Goal: Transaction & Acquisition: Purchase product/service

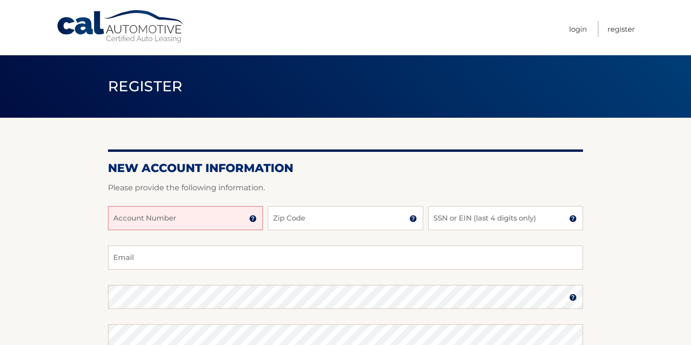
click at [163, 224] on input "Account Number" at bounding box center [185, 218] width 155 height 24
type input "44455937084"
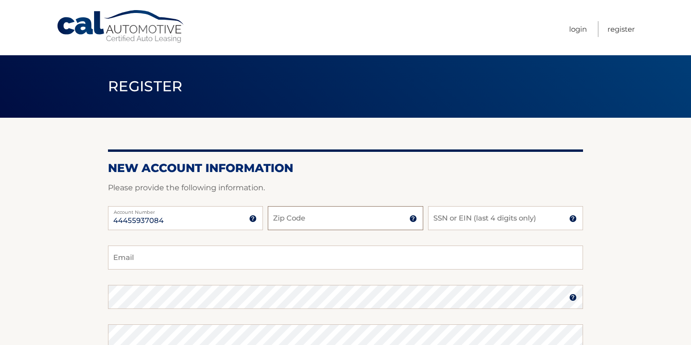
click at [309, 222] on input "Zip Code" at bounding box center [345, 218] width 155 height 24
type input "07901"
type input "geoffreytwombly@gmail.com"
click at [507, 219] on input "SSN or EIN (last 4 digits only)" at bounding box center [505, 218] width 155 height 24
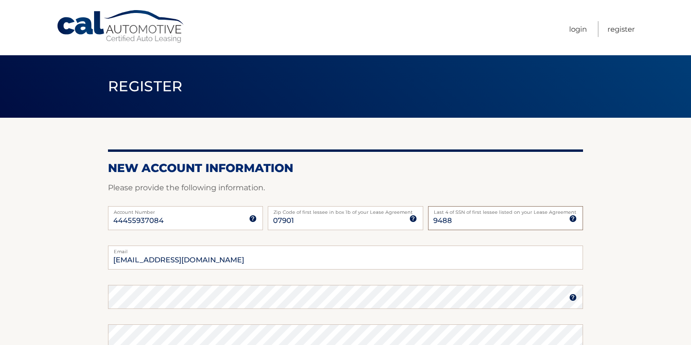
type input "9488"
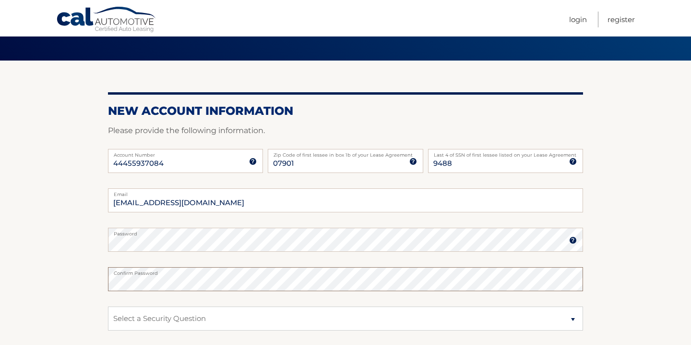
scroll to position [71, 0]
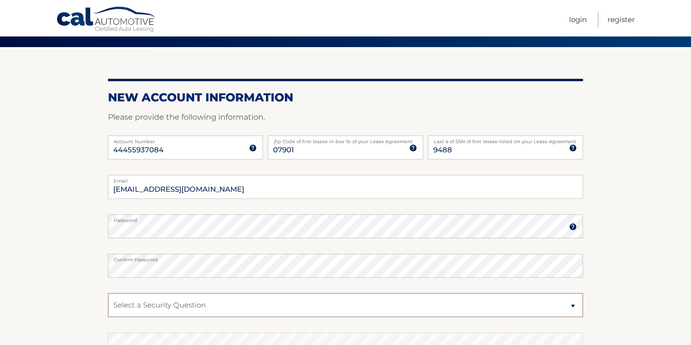
click at [227, 307] on select "Select a Security Question What was the name of your elementary school? What is…" at bounding box center [345, 305] width 475 height 24
select select "1"
click at [108, 293] on select "Select a Security Question What was the name of your elementary school? What is…" at bounding box center [345, 305] width 475 height 24
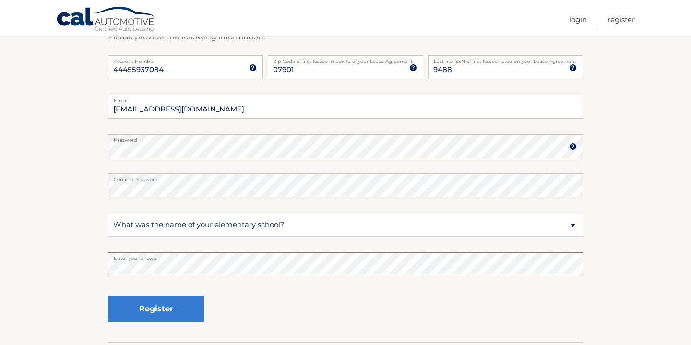
scroll to position [159, 0]
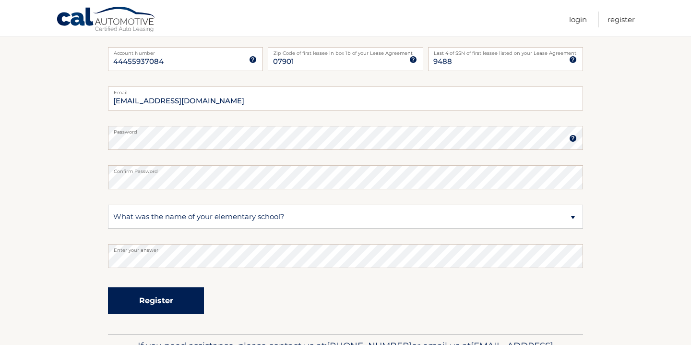
click at [157, 299] on button "Register" at bounding box center [156, 300] width 96 height 26
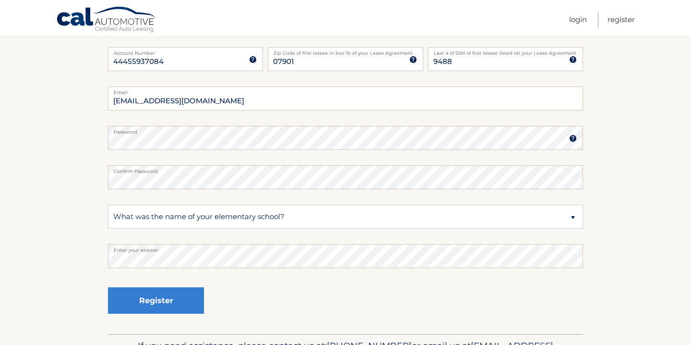
click at [278, 290] on div "Register" at bounding box center [345, 300] width 475 height 35
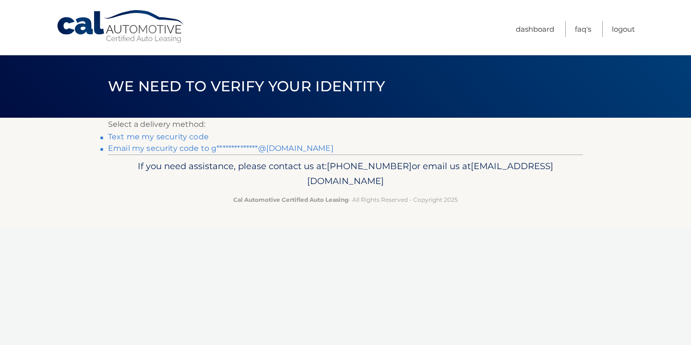
click at [158, 136] on link "Text me my security code" at bounding box center [158, 136] width 101 height 9
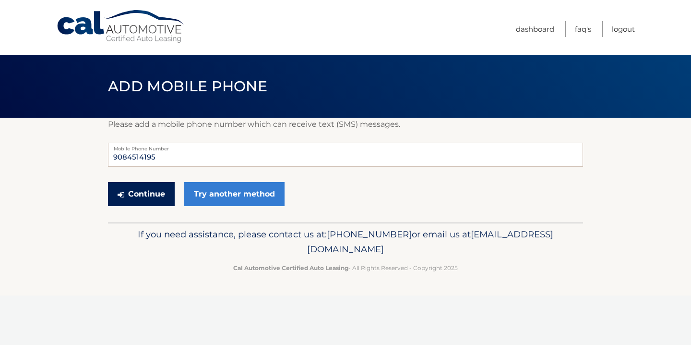
click at [154, 193] on button "Continue" at bounding box center [141, 194] width 67 height 24
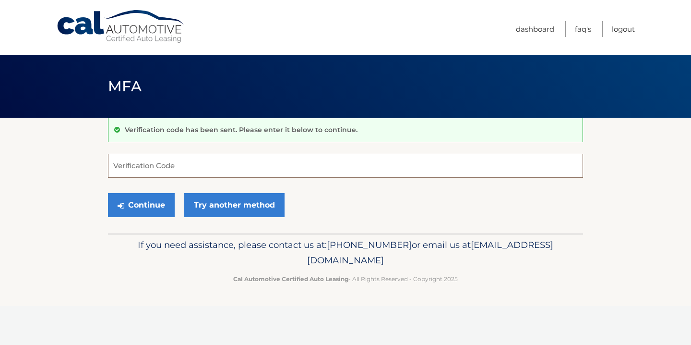
click at [155, 167] on input "Verification Code" at bounding box center [345, 166] width 475 height 24
type input "092217"
click at [162, 203] on button "Continue" at bounding box center [141, 205] width 67 height 24
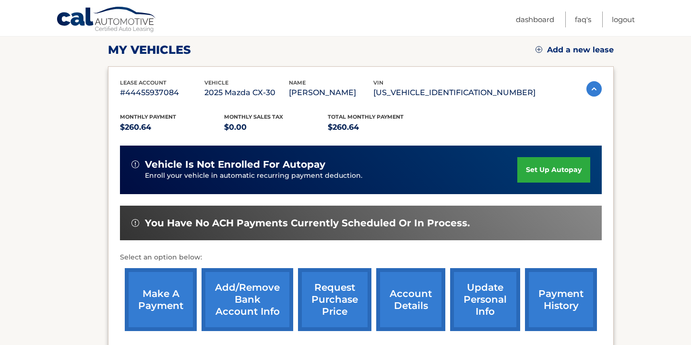
scroll to position [130, 0]
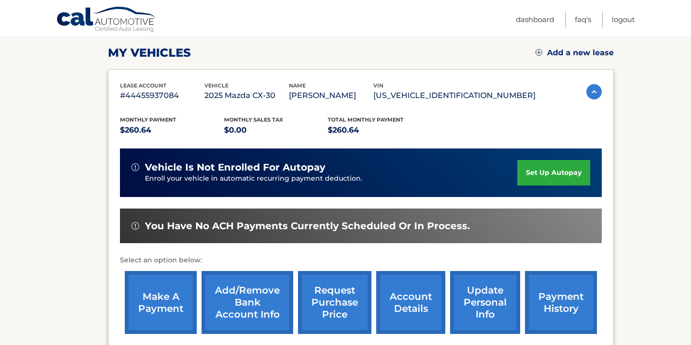
click at [174, 302] on link "make a payment" at bounding box center [161, 302] width 72 height 63
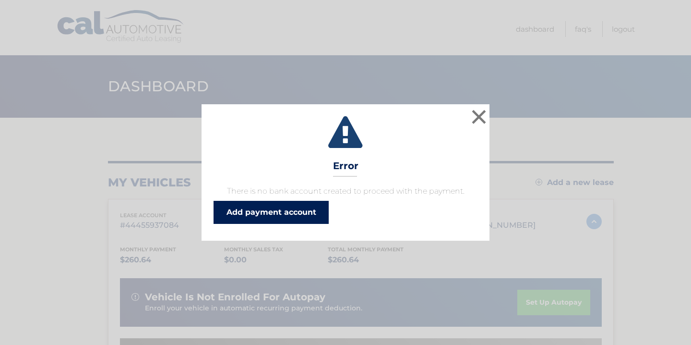
click at [322, 215] on link "Add payment account" at bounding box center [271, 212] width 115 height 23
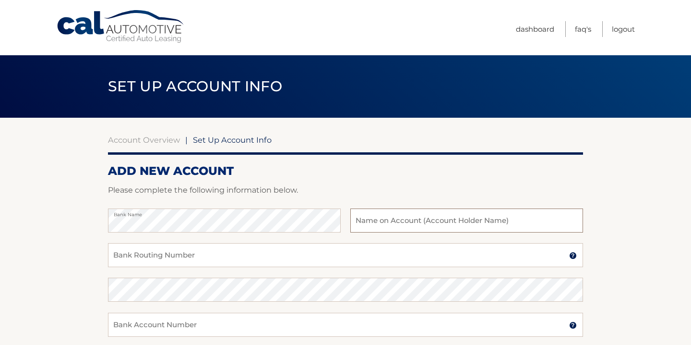
click at [372, 224] on input "text" at bounding box center [466, 220] width 233 height 24
type input "[PERSON_NAME]"
click at [214, 253] on input "Bank Routing Number" at bounding box center [345, 255] width 475 height 24
type input "021200025"
click at [147, 327] on input "Bank Account Number" at bounding box center [345, 324] width 475 height 24
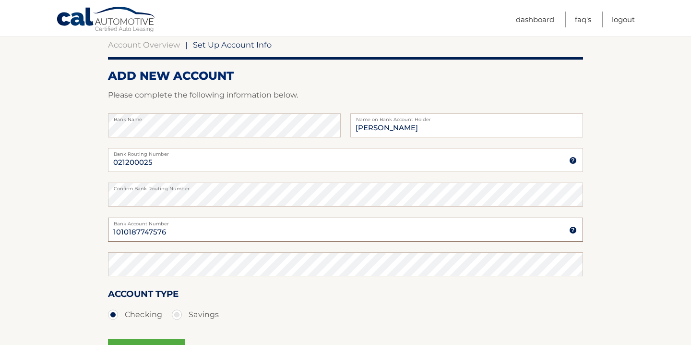
scroll to position [96, 0]
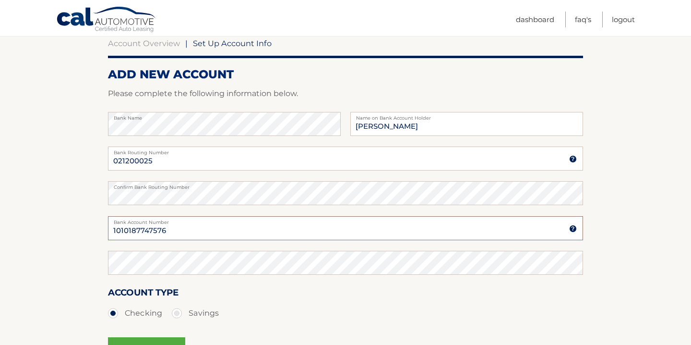
type input "1010187747576"
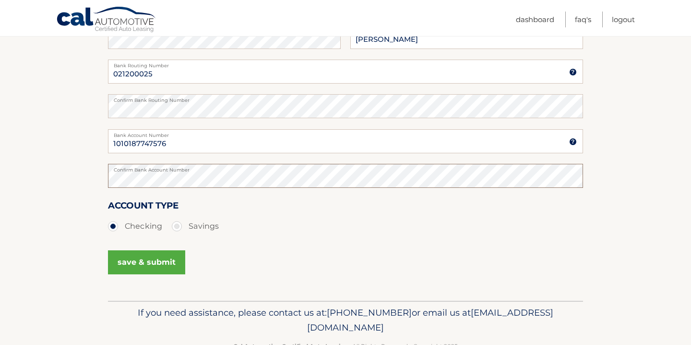
scroll to position [185, 0]
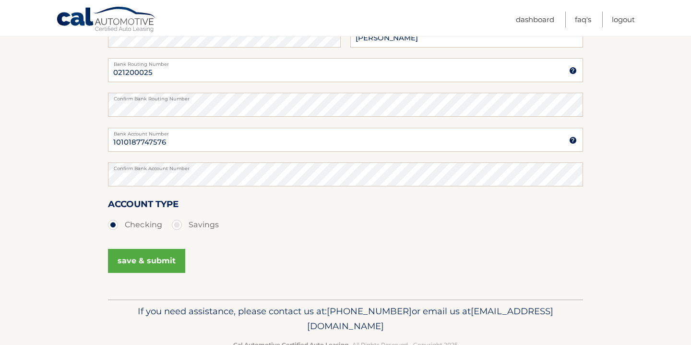
click at [157, 263] on button "save & submit" at bounding box center [146, 261] width 77 height 24
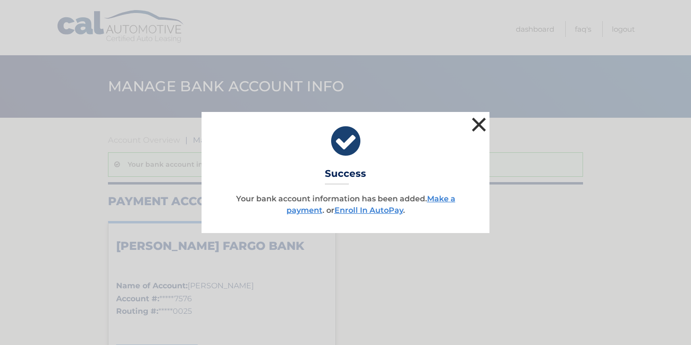
click at [481, 122] on button "×" at bounding box center [478, 124] width 19 height 19
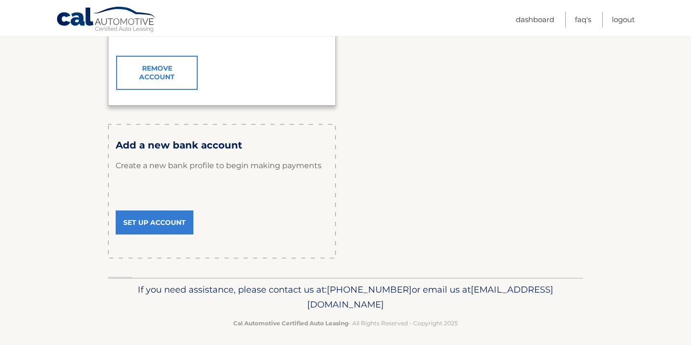
scroll to position [293, 0]
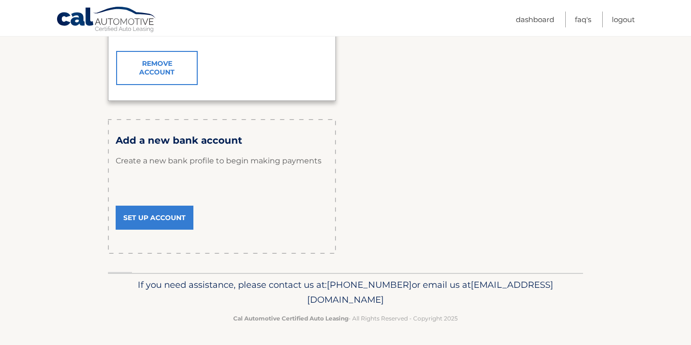
click at [160, 218] on link "Set Up Account" at bounding box center [155, 217] width 78 height 24
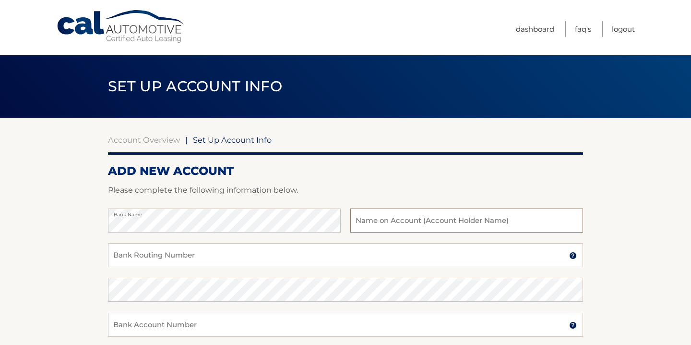
click at [369, 220] on input "text" at bounding box center [466, 220] width 233 height 24
type input "[PERSON_NAME]"
click at [221, 259] on input "Bank Routing Number" at bounding box center [345, 255] width 475 height 24
type input "021200025"
click at [175, 328] on input "Bank Account Number" at bounding box center [345, 324] width 475 height 24
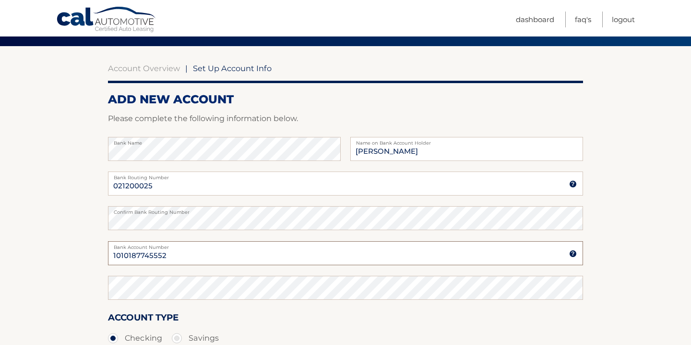
scroll to position [81, 0]
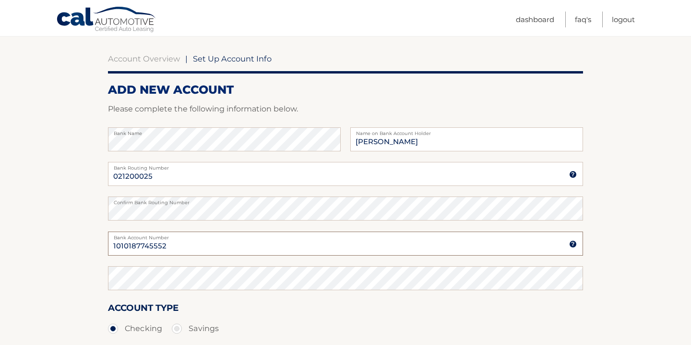
type input "1010187745552"
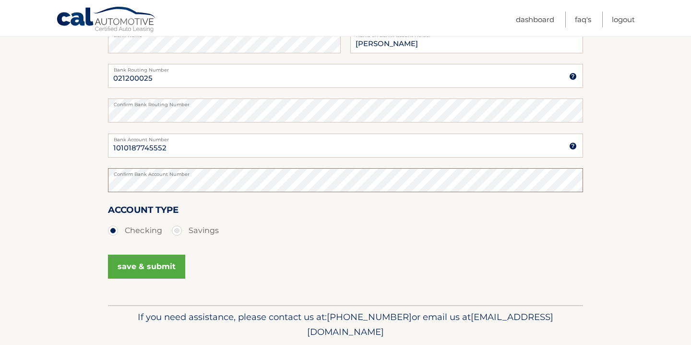
scroll to position [180, 0]
click at [151, 266] on button "save & submit" at bounding box center [146, 265] width 77 height 24
click at [132, 265] on button "save & submit" at bounding box center [146, 265] width 77 height 24
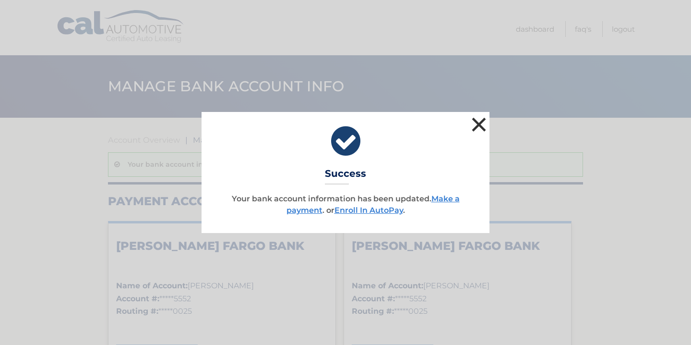
click at [475, 124] on button "×" at bounding box center [478, 124] width 19 height 19
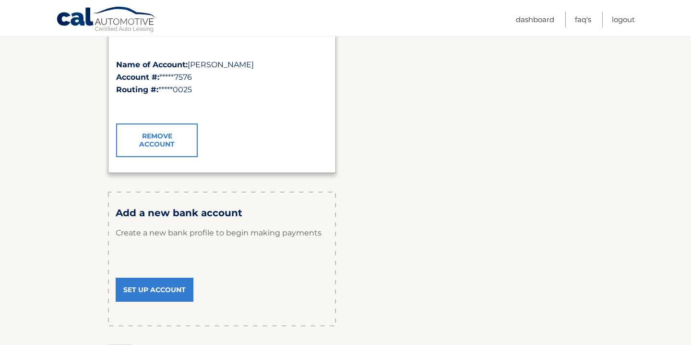
scroll to position [419, 0]
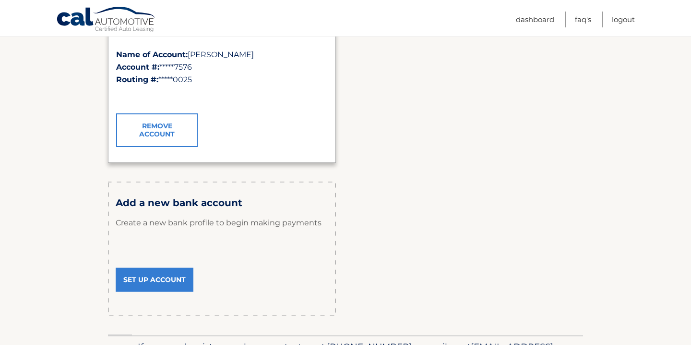
click at [163, 277] on link "Set Up Account" at bounding box center [155, 279] width 78 height 24
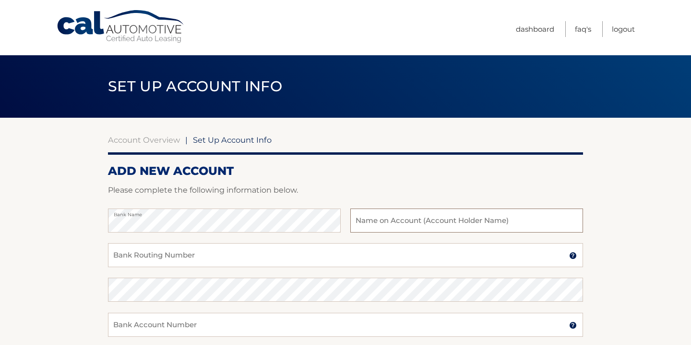
click at [399, 223] on input "text" at bounding box center [466, 220] width 233 height 24
type input "[PERSON_NAME]"
click at [256, 266] on input "Bank Routing Number" at bounding box center [345, 255] width 475 height 24
type input "021202337"
click at [192, 330] on input "Bank Account Number" at bounding box center [345, 324] width 475 height 24
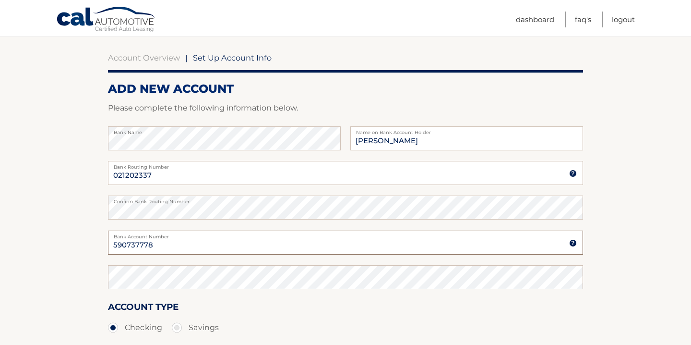
scroll to position [90, 0]
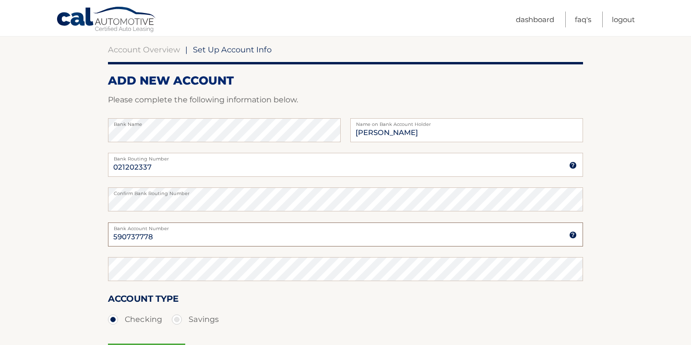
type input "590737778"
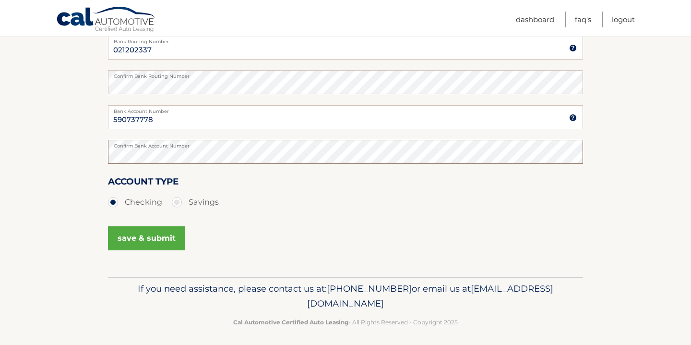
scroll to position [212, 0]
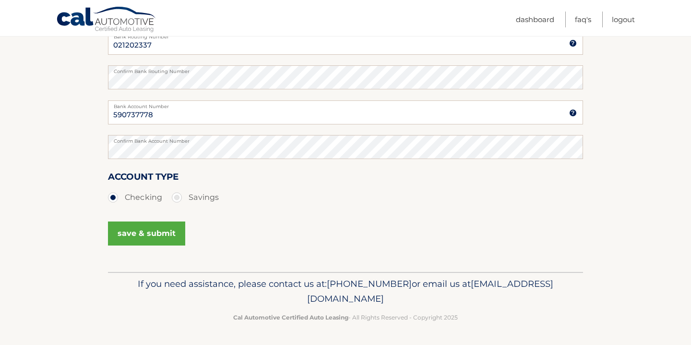
click at [143, 235] on button "save & submit" at bounding box center [146, 233] width 77 height 24
click at [125, 233] on button "save & submit" at bounding box center [146, 233] width 77 height 24
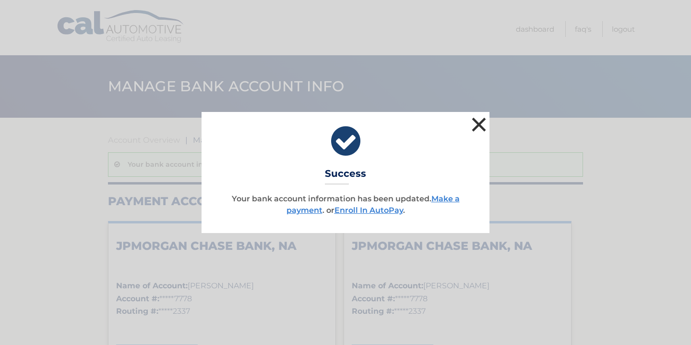
click at [478, 127] on button "×" at bounding box center [478, 124] width 19 height 19
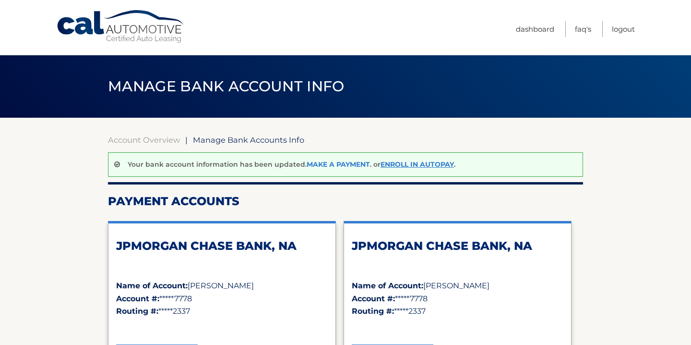
click at [326, 164] on link "Make a payment" at bounding box center [338, 164] width 63 height 9
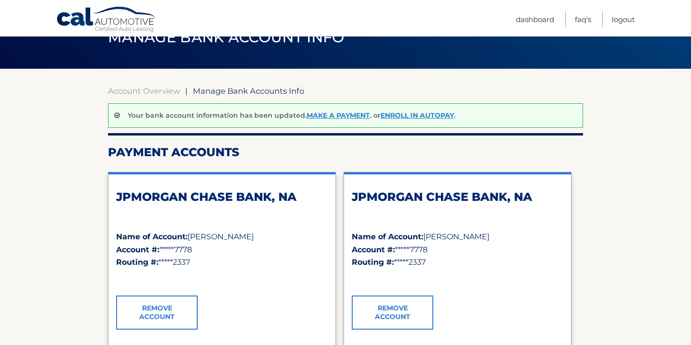
scroll to position [76, 0]
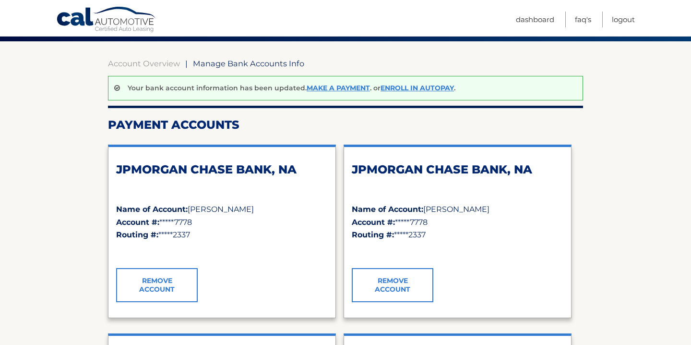
click at [416, 282] on link "Remove Account" at bounding box center [393, 285] width 82 height 34
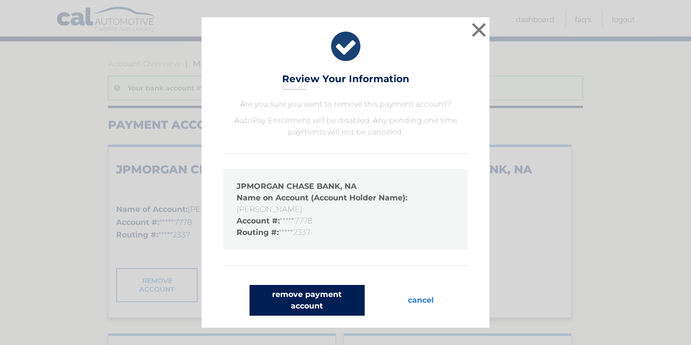
click at [327, 302] on button "remove payment account" at bounding box center [307, 300] width 115 height 31
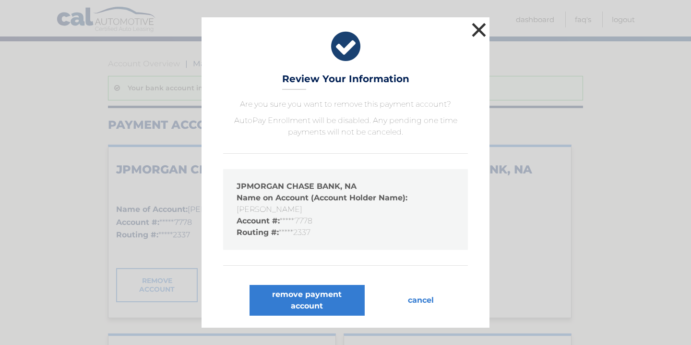
click at [481, 34] on button "×" at bounding box center [478, 29] width 19 height 19
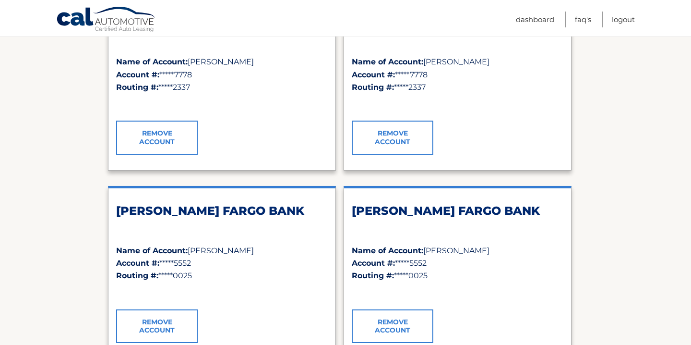
scroll to position [226, 0]
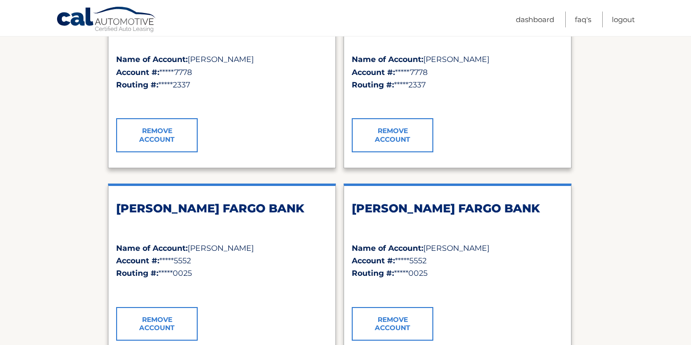
click at [389, 325] on link "Remove Account" at bounding box center [393, 324] width 82 height 34
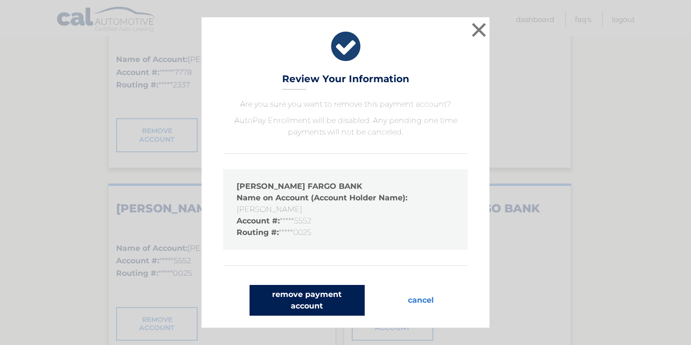
click at [324, 297] on button "remove payment account" at bounding box center [307, 300] width 115 height 31
click at [334, 298] on button "remove payment account" at bounding box center [307, 300] width 115 height 31
click at [305, 293] on button "remove payment account" at bounding box center [307, 300] width 115 height 31
click at [286, 301] on button "remove payment account" at bounding box center [307, 300] width 115 height 31
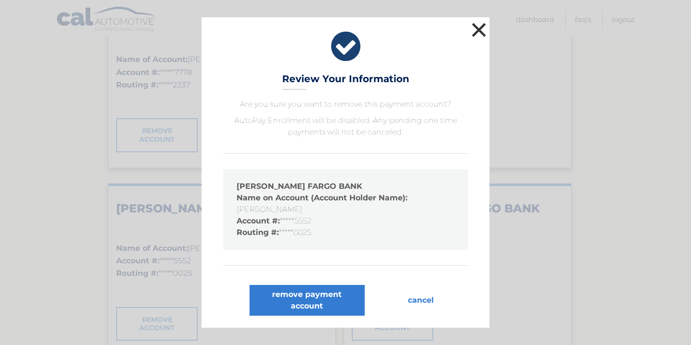
click at [479, 33] on button "×" at bounding box center [478, 29] width 19 height 19
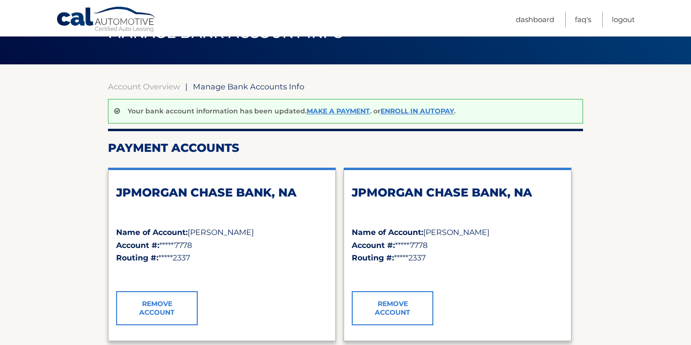
scroll to position [91, 0]
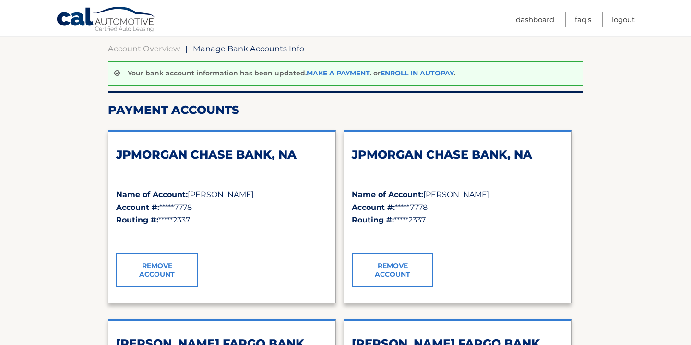
click at [405, 270] on link "Remove Account" at bounding box center [393, 270] width 82 height 34
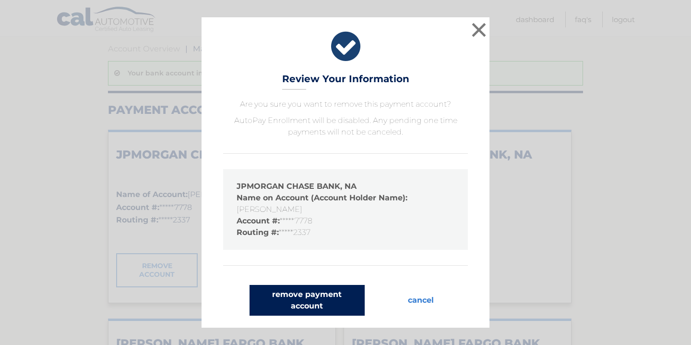
click at [325, 301] on button "remove payment account" at bounding box center [307, 300] width 115 height 31
click at [333, 297] on button "remove payment account" at bounding box center [307, 300] width 115 height 31
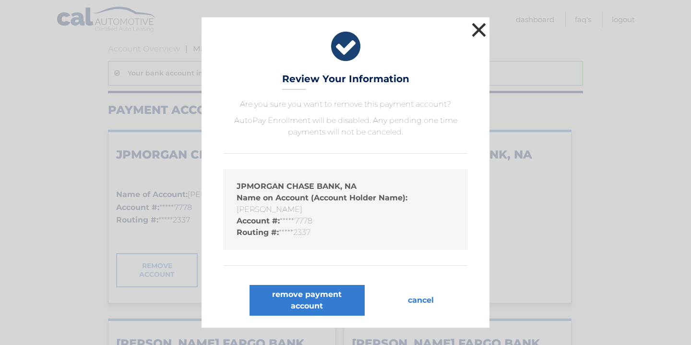
click at [479, 27] on button "×" at bounding box center [478, 29] width 19 height 19
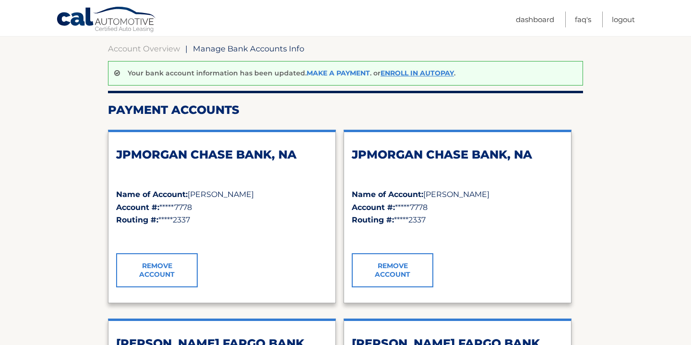
click at [351, 72] on link "Make a payment" at bounding box center [338, 73] width 63 height 9
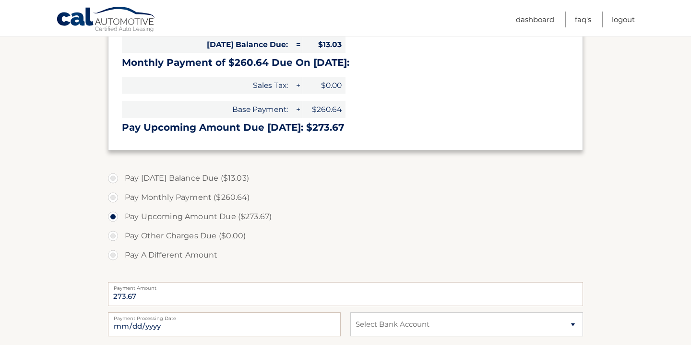
scroll to position [205, 0]
click at [118, 196] on label "Pay Monthly Payment ($260.64)" at bounding box center [345, 196] width 475 height 19
click at [118, 196] on input "Pay Monthly Payment ($260.64)" at bounding box center [117, 194] width 10 height 15
radio input "true"
type input "260.64"
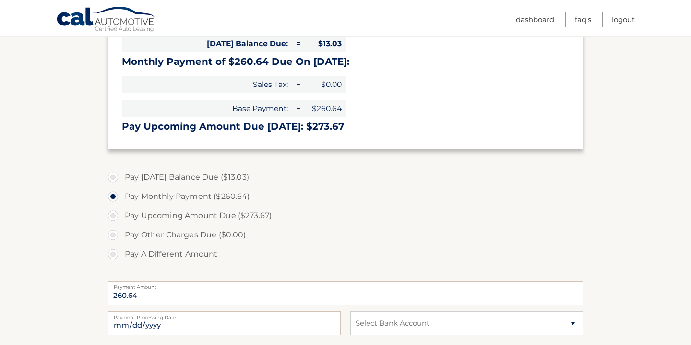
click at [344, 206] on label "Pay Upcoming Amount Due ($273.67)" at bounding box center [345, 215] width 475 height 19
click at [121, 206] on input "Pay Upcoming Amount Due ($273.67)" at bounding box center [117, 213] width 10 height 15
radio input "true"
type input "273.67"
click at [114, 194] on label "Pay Monthly Payment ($260.64)" at bounding box center [345, 196] width 475 height 19
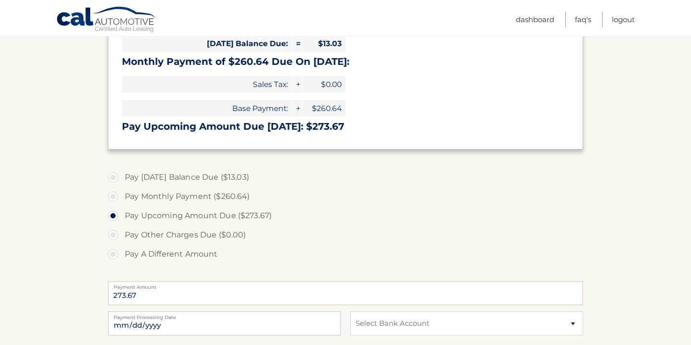
click at [114, 194] on input "Pay Monthly Payment ($260.64)" at bounding box center [117, 194] width 10 height 15
radio input "true"
type input "260.64"
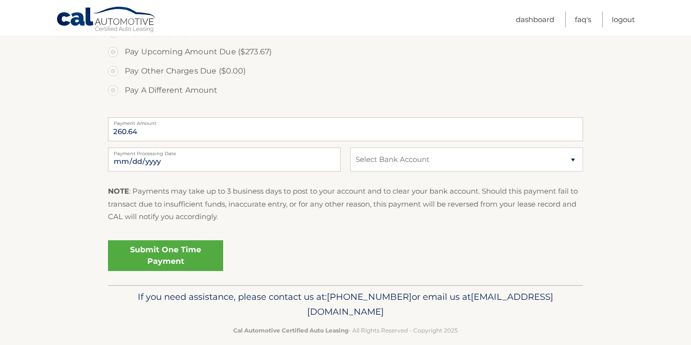
scroll to position [382, 0]
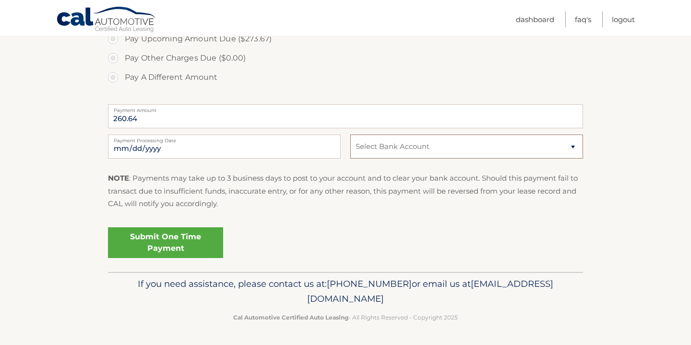
click at [572, 147] on select "Select Bank Account Checking JPMORGAN CHASE BANK, NA *****7778 Checking JPMORGA…" at bounding box center [466, 146] width 233 height 24
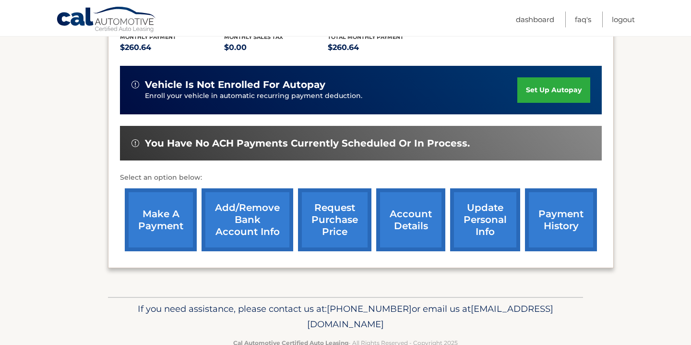
scroll to position [237, 0]
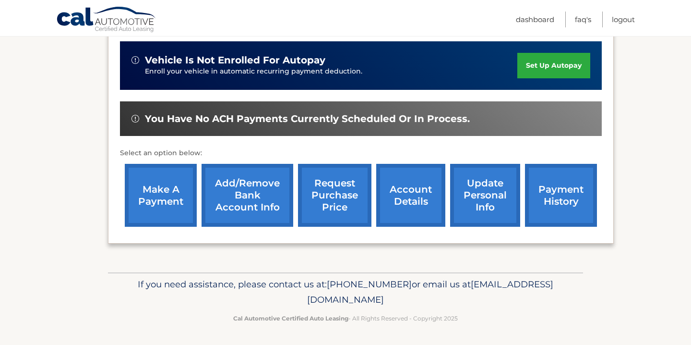
click at [167, 192] on link "make a payment" at bounding box center [161, 195] width 72 height 63
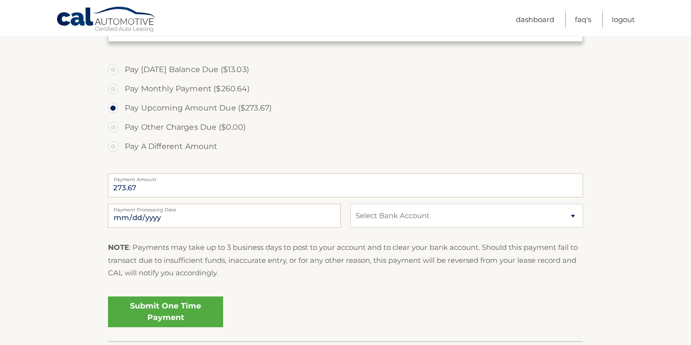
scroll to position [382, 0]
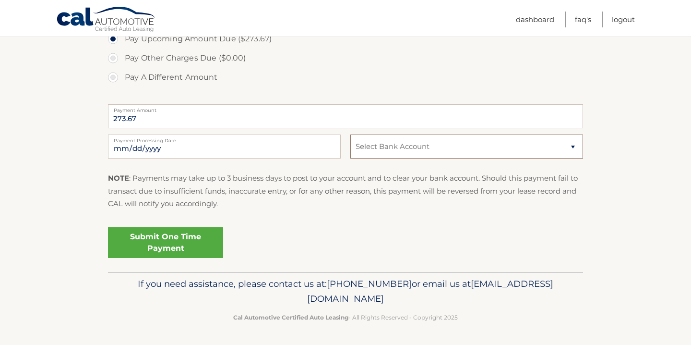
click at [574, 149] on select "Select Bank Account Checking JPMORGAN CHASE BANK, NA *****7778 Checking WELLS F…" at bounding box center [466, 146] width 233 height 24
select select "NzI2YzgzMDUtZmY4Yi00ZGRlLWI0YjQtNWFjYmViOWMwNzc3"
click at [350, 134] on select "Select Bank Account Checking JPMORGAN CHASE BANK, NA *****7778 Checking WELLS F…" at bounding box center [466, 146] width 233 height 24
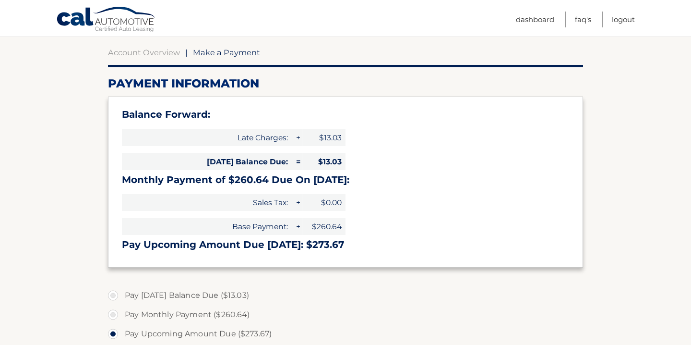
scroll to position [0, 0]
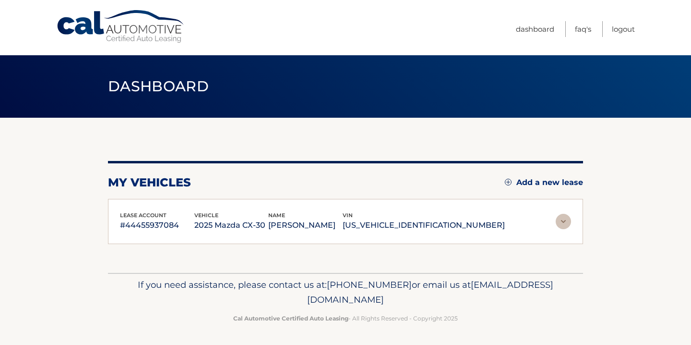
click at [324, 297] on p "If you need assistance, please contact us at: 609-807-3200 or email us at Custo…" at bounding box center [345, 292] width 463 height 31
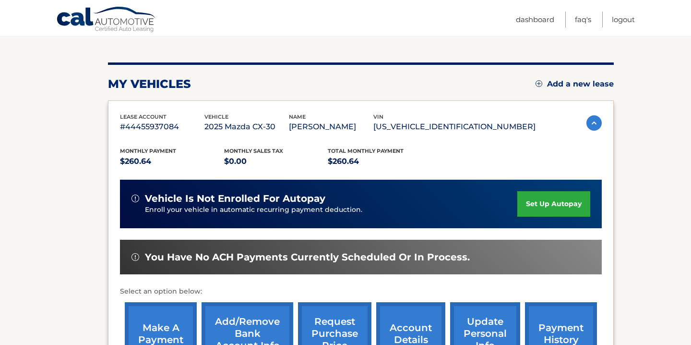
scroll to position [69, 0]
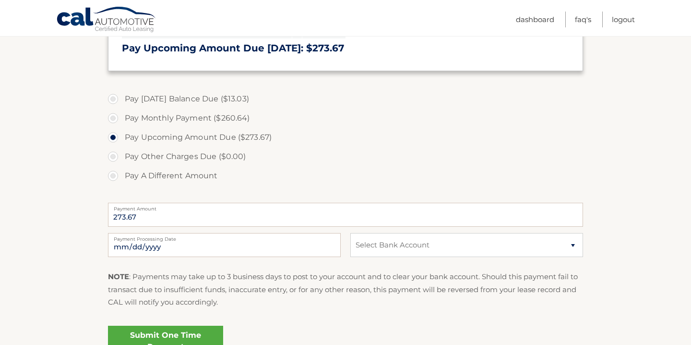
scroll to position [284, 0]
click at [571, 243] on select "Select Bank Account Checking JPMORGAN CHASE BANK, NA *****7778 Checking [PERSON…" at bounding box center [466, 244] width 233 height 24
select select "NzQ4ZWVkZjItMWNlMi00MTM4LWJmN2UtZDcwYjBmOTMzNzZk"
click at [350, 232] on select "Select Bank Account Checking JPMORGAN CHASE BANK, NA *****7778 Checking [PERSON…" at bounding box center [466, 244] width 233 height 24
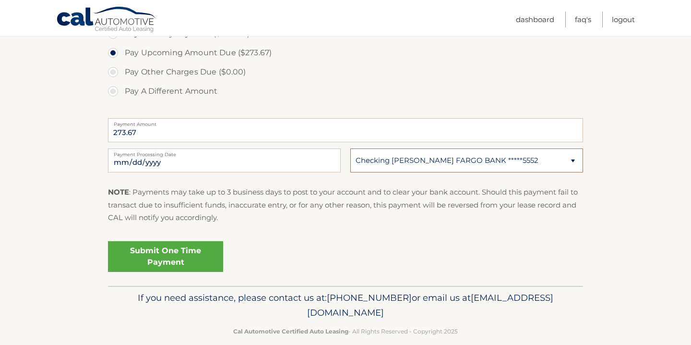
scroll to position [382, 0]
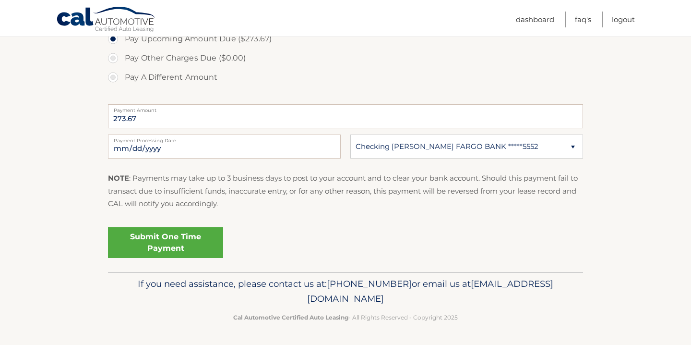
click at [167, 244] on link "Submit One Time Payment" at bounding box center [165, 242] width 115 height 31
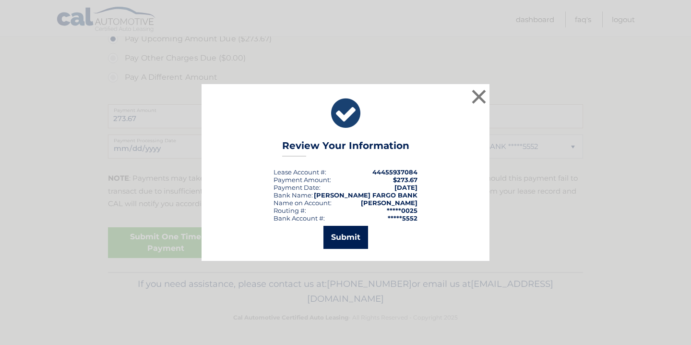
click at [339, 234] on button "Submit" at bounding box center [345, 237] width 45 height 23
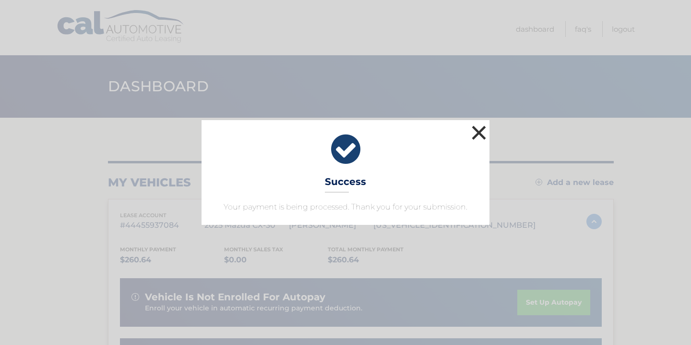
click at [479, 132] on button "×" at bounding box center [478, 132] width 19 height 19
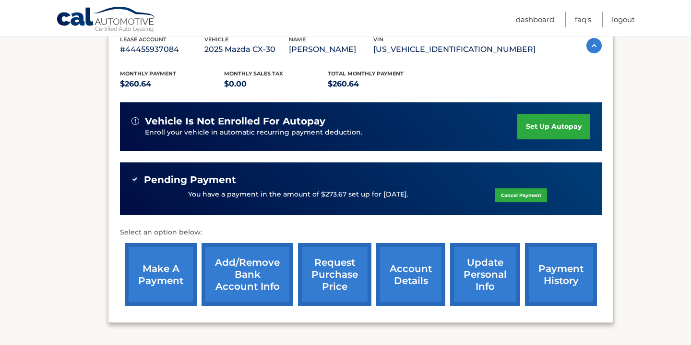
scroll to position [150, 0]
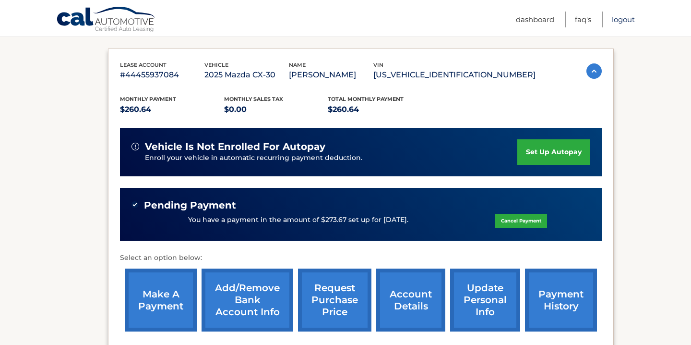
click at [625, 21] on link "Logout" at bounding box center [623, 20] width 23 height 16
